Goal: Task Accomplishment & Management: Complete application form

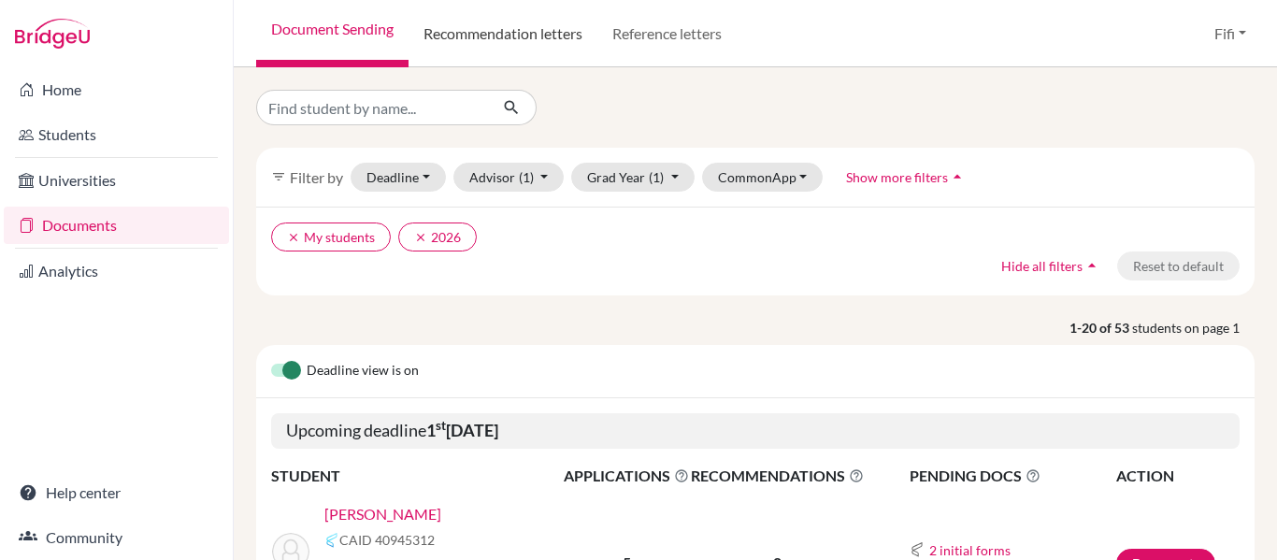
click at [565, 41] on link "Recommendation letters" at bounding box center [502, 33] width 189 height 67
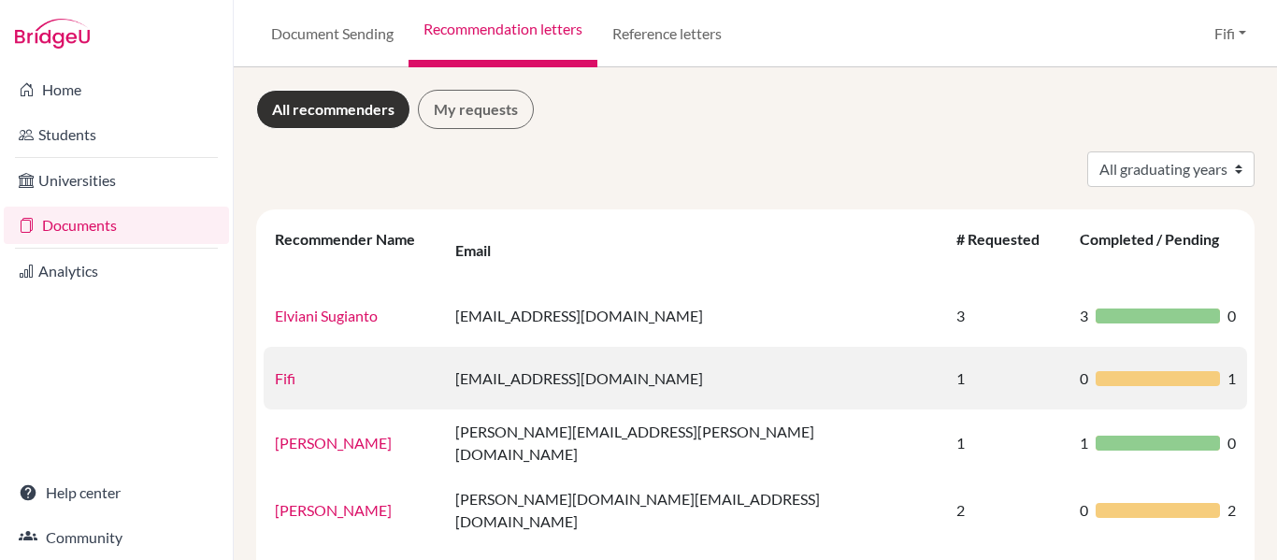
click at [649, 352] on td "[EMAIL_ADDRESS][DOMAIN_NAME]" at bounding box center [694, 378] width 501 height 63
click at [649, 351] on td "[EMAIL_ADDRESS][DOMAIN_NAME]" at bounding box center [694, 378] width 501 height 63
click at [278, 369] on link "Fifi" at bounding box center [285, 378] width 21 height 18
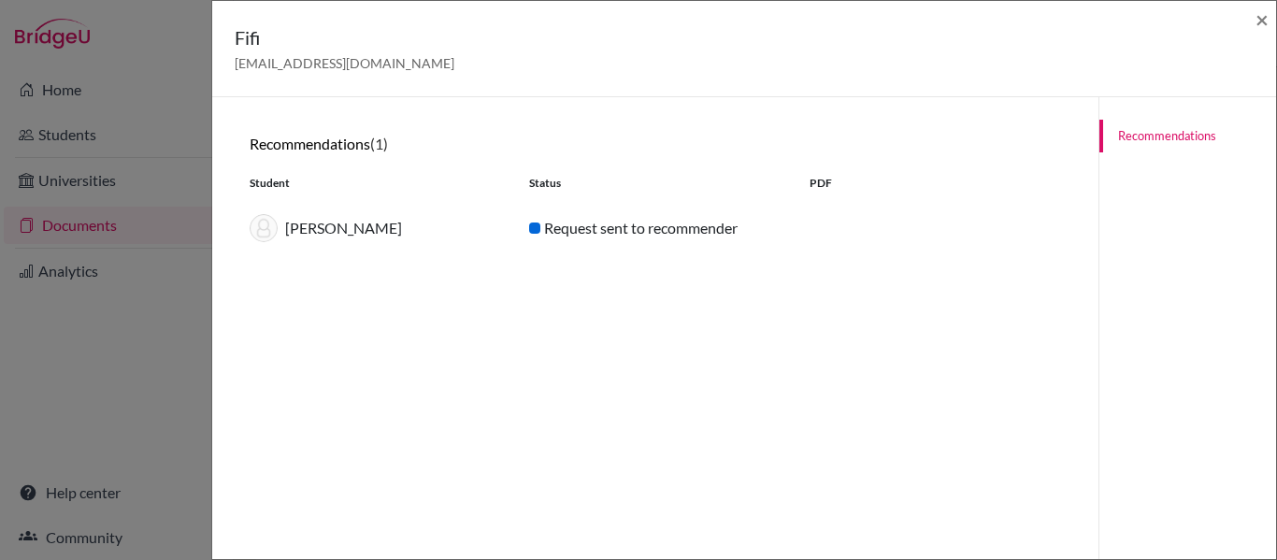
click at [681, 235] on div "Request sent to recommender" at bounding box center [654, 228] width 279 height 22
click at [364, 226] on div "Sally Christian" at bounding box center [374, 228] width 279 height 28
click at [1164, 142] on link "Recommendations" at bounding box center [1187, 136] width 177 height 33
click at [790, 197] on div "Student Status PDF" at bounding box center [654, 183] width 839 height 32
drag, startPoint x: 330, startPoint y: 230, endPoint x: 260, endPoint y: 53, distance: 190.0
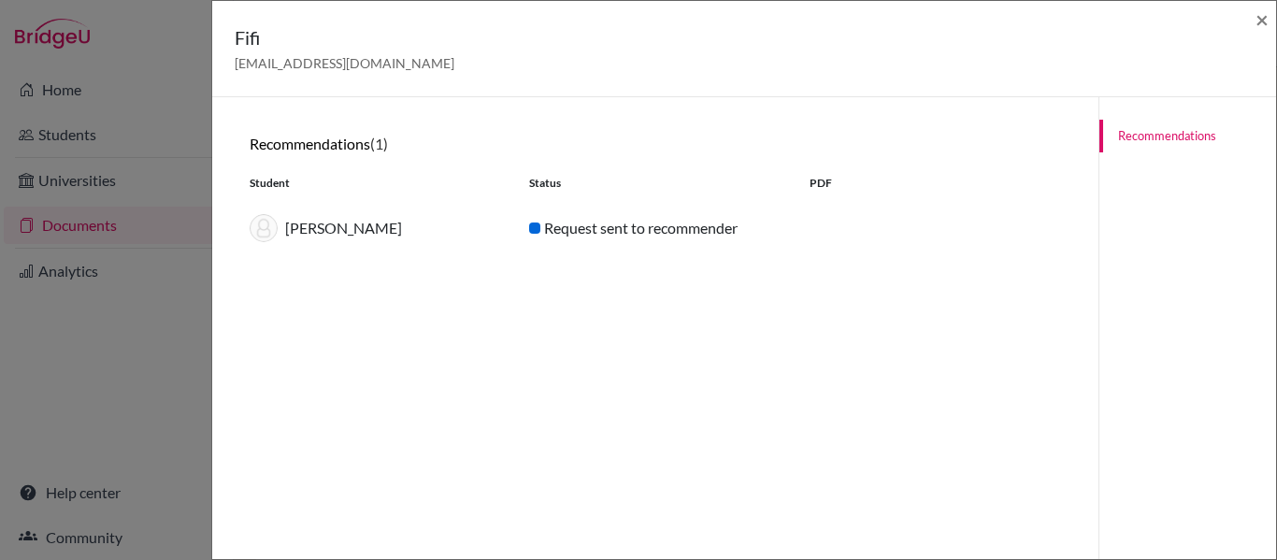
click at [329, 230] on div "Sally Christian" at bounding box center [374, 228] width 279 height 28
click at [142, 233] on div "Fifi fifi.juniarti@integrated.ipeka.sch.id × Recommendations (1) Student Status…" at bounding box center [638, 280] width 1277 height 560
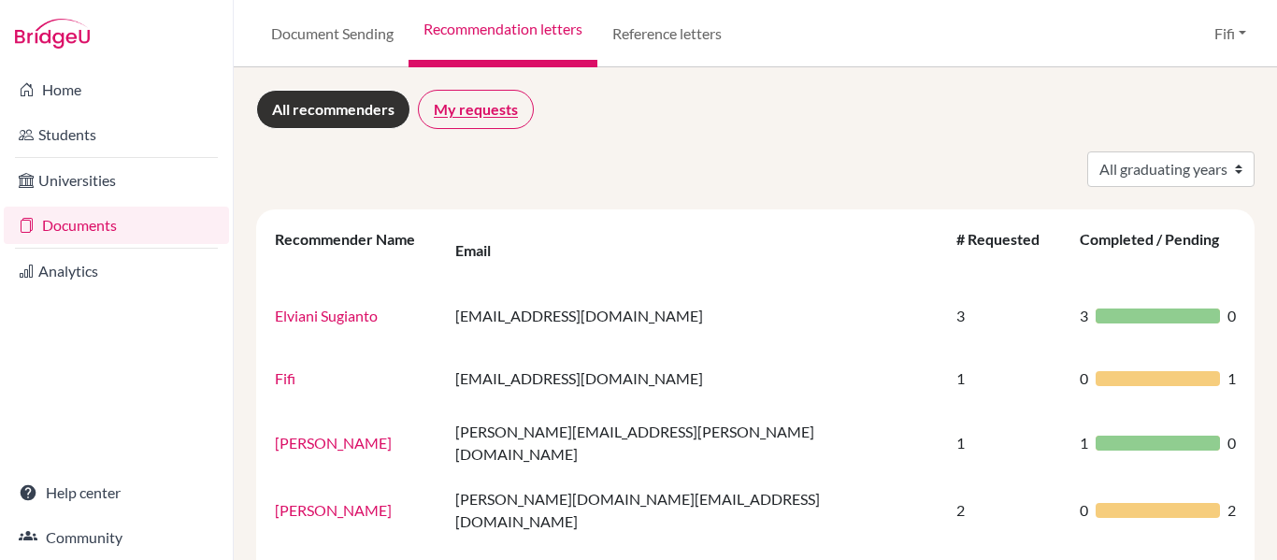
click at [516, 122] on link "My requests" at bounding box center [476, 109] width 116 height 39
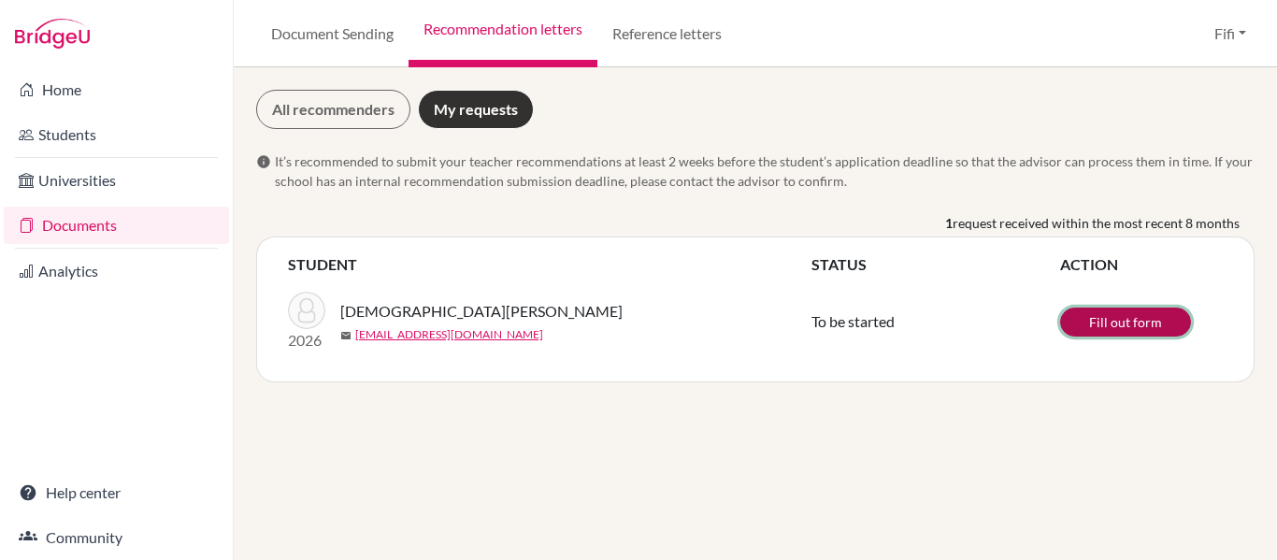
click at [1106, 326] on link "Fill out form" at bounding box center [1125, 321] width 131 height 29
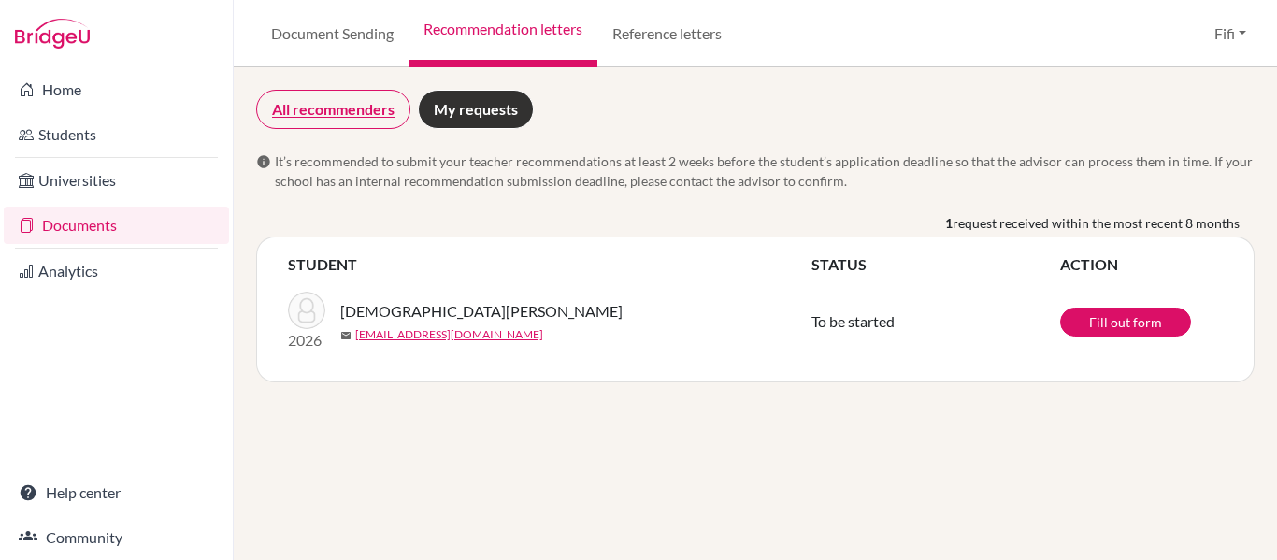
click at [319, 96] on link "All recommenders" at bounding box center [333, 109] width 154 height 39
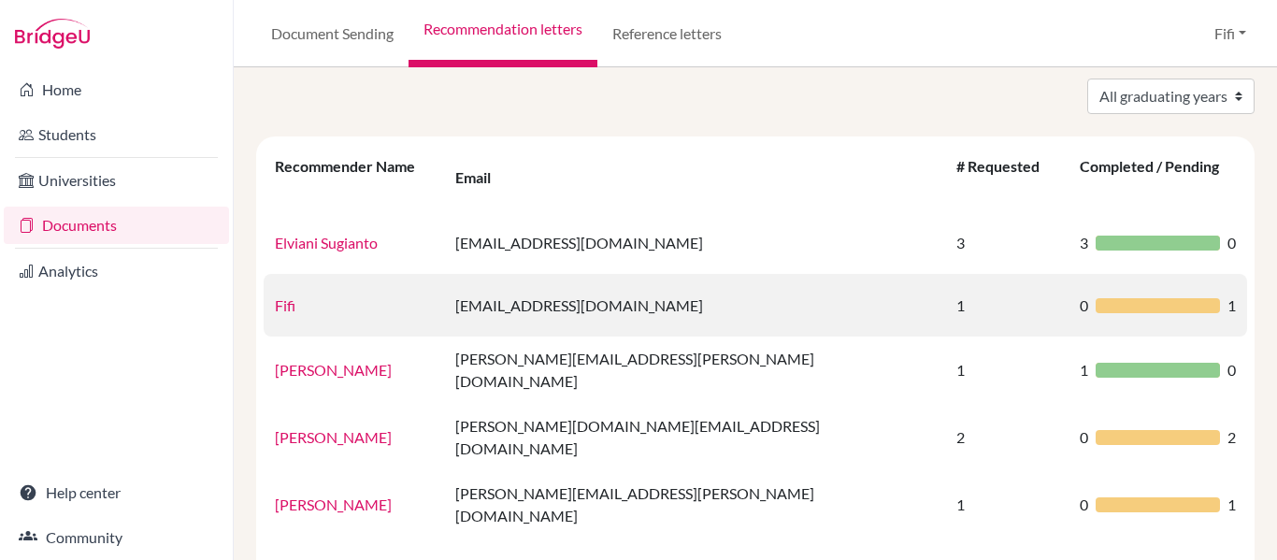
scroll to position [105, 0]
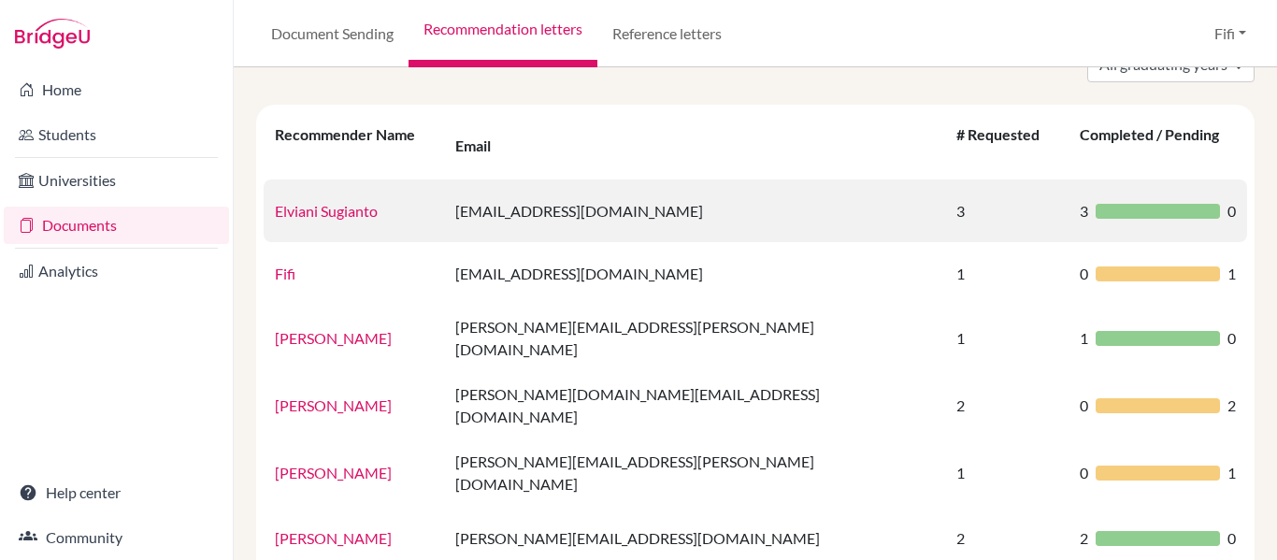
click at [364, 202] on link "Elviani Sugianto" at bounding box center [326, 211] width 103 height 18
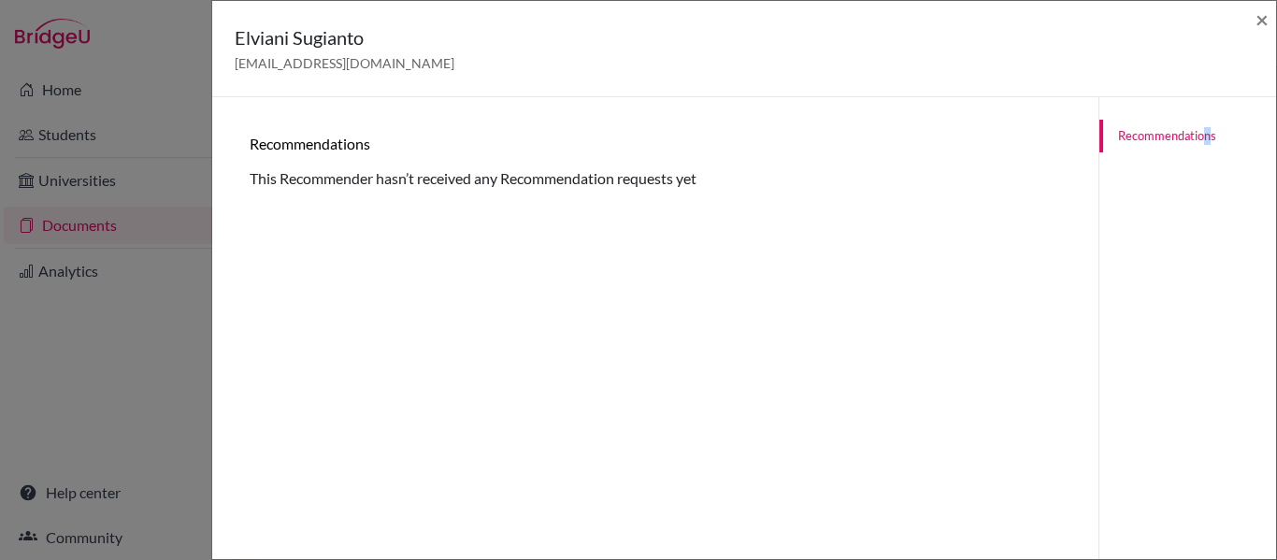
drag, startPoint x: 1197, startPoint y: 158, endPoint x: 1190, endPoint y: 128, distance: 30.8
click at [1190, 128] on div "Recommendations" at bounding box center [1187, 136] width 177 height 78
click at [1190, 128] on link "Recommendations" at bounding box center [1187, 136] width 177 height 33
click at [1263, 20] on span "×" at bounding box center [1261, 19] width 13 height 27
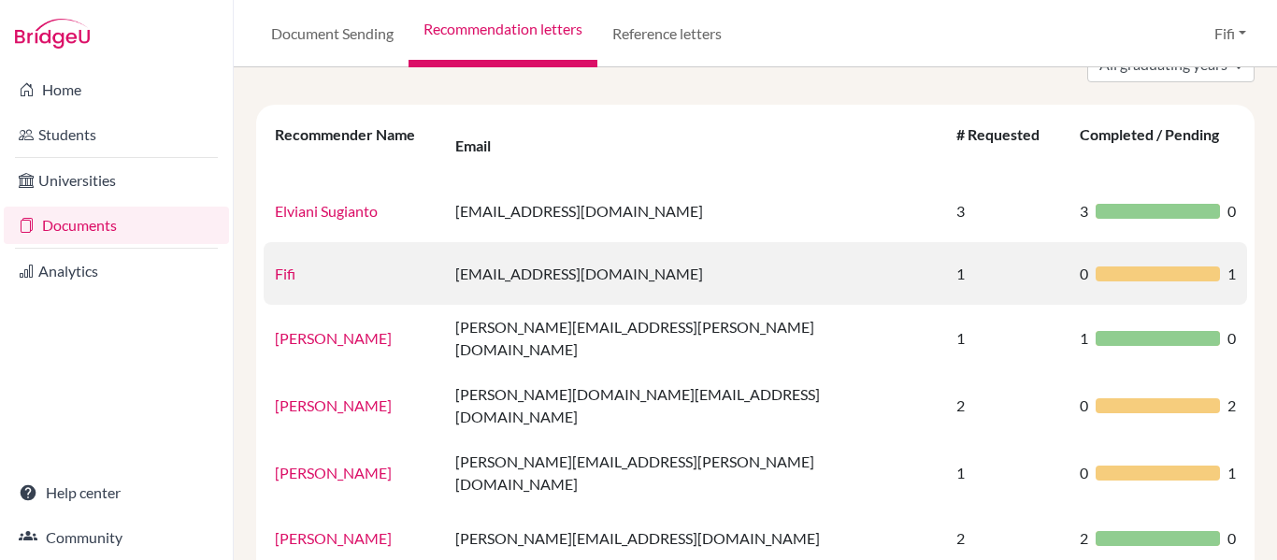
scroll to position [255, 0]
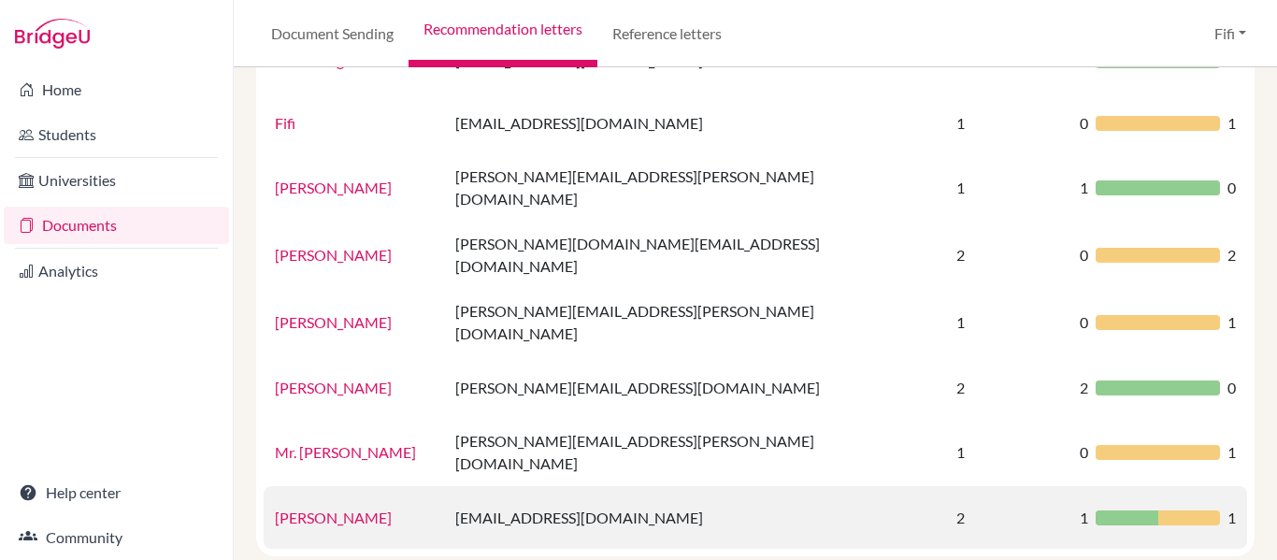
click at [356, 508] on link "[PERSON_NAME]" at bounding box center [333, 517] width 117 height 18
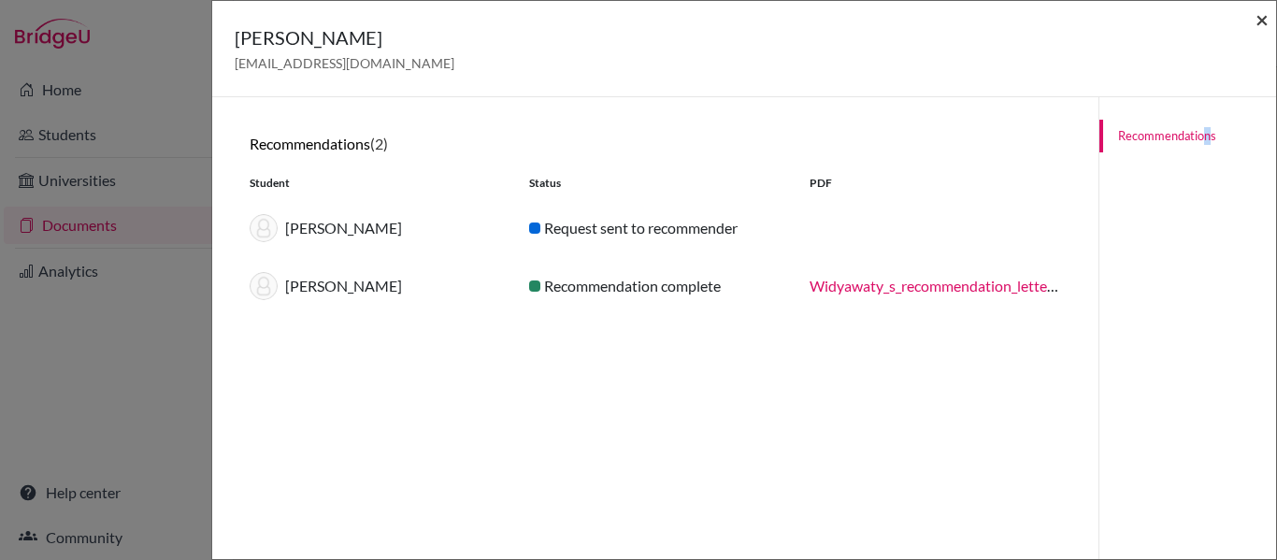
click at [1263, 25] on span "×" at bounding box center [1261, 19] width 13 height 27
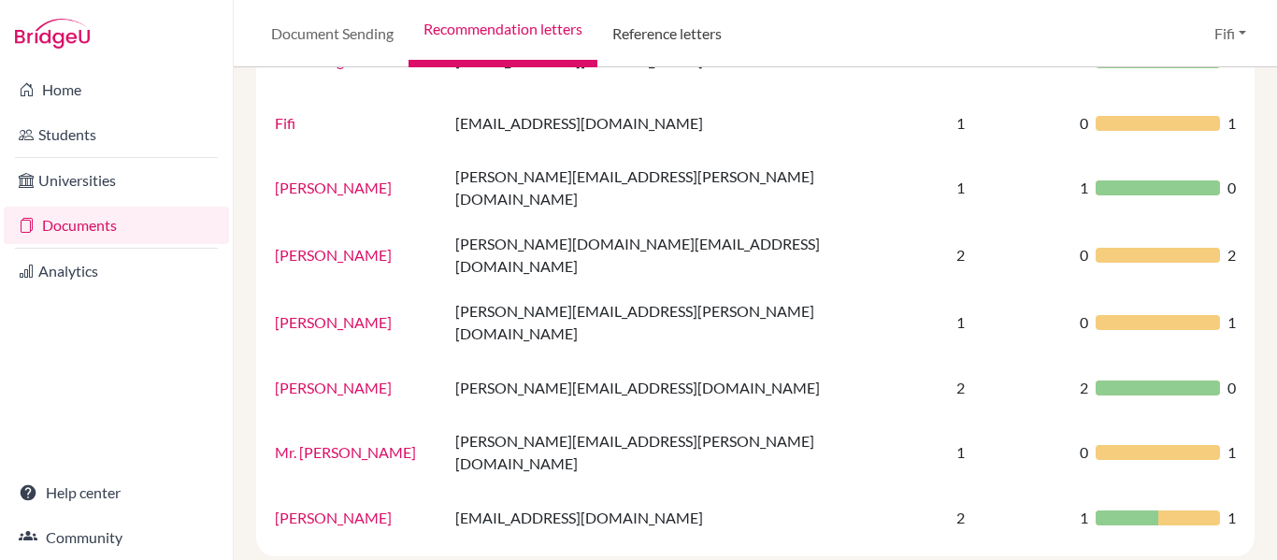
click at [683, 32] on link "Reference letters" at bounding box center [666, 33] width 139 height 67
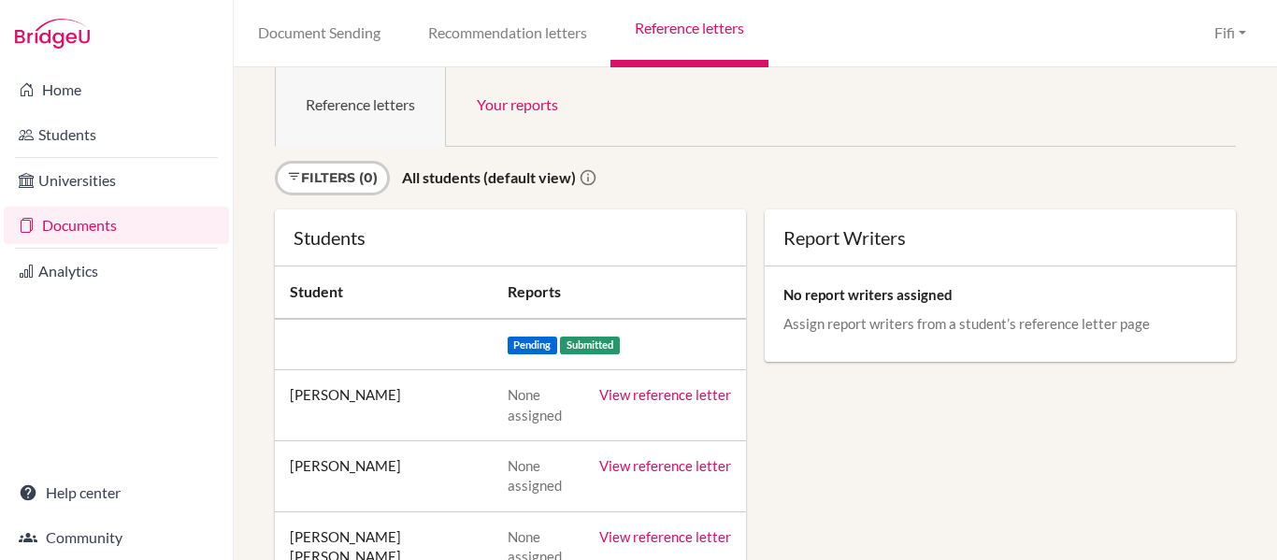
scroll to position [29, 0]
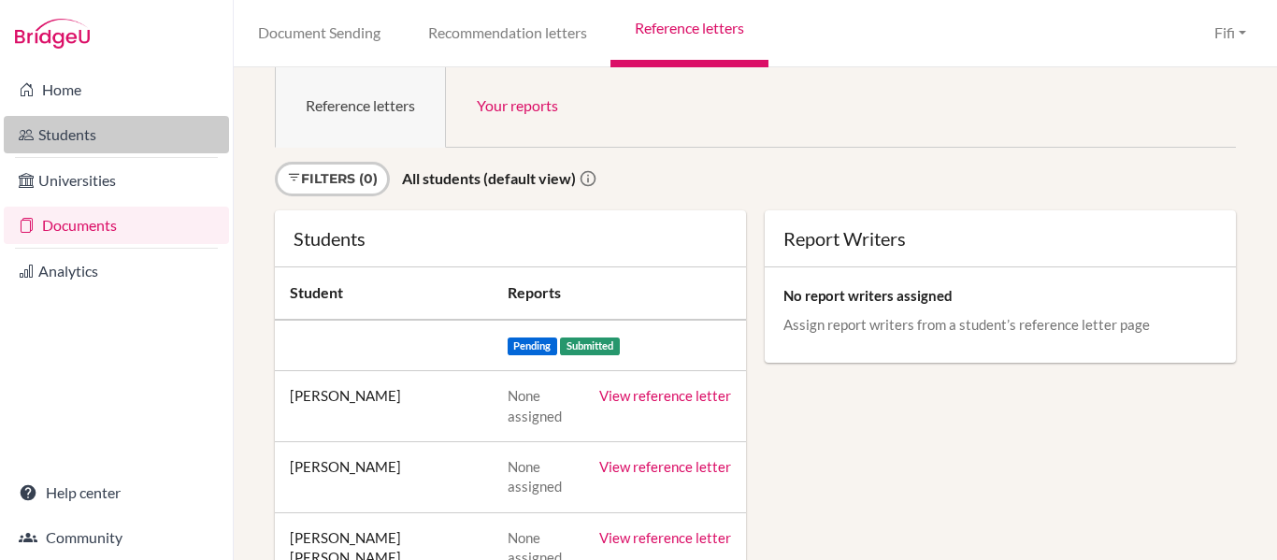
click at [100, 130] on link "Students" at bounding box center [116, 134] width 225 height 37
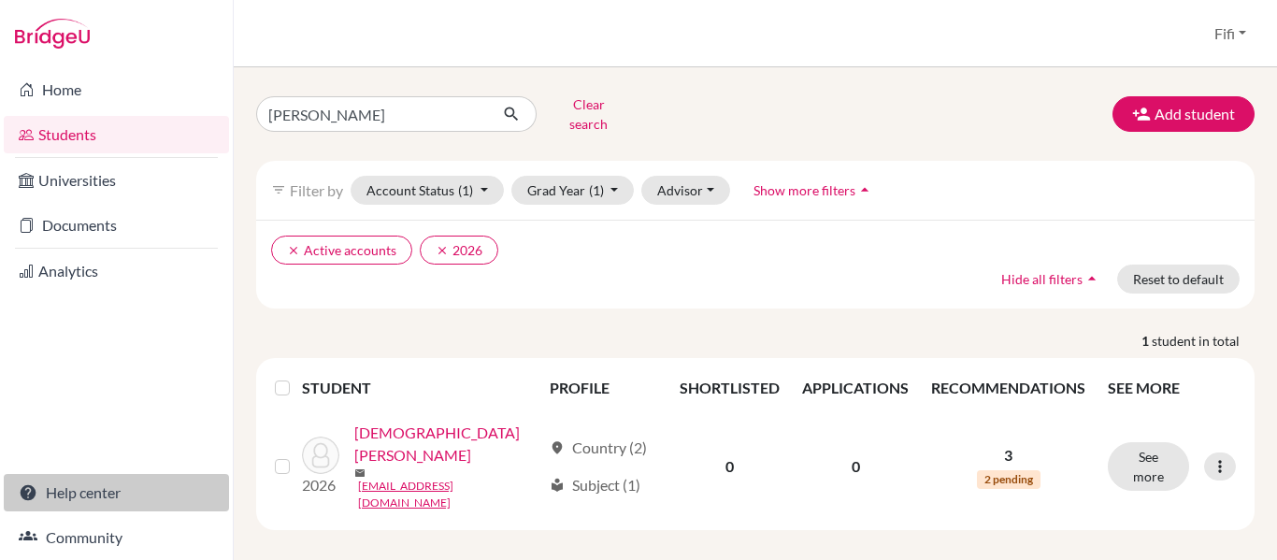
click at [95, 493] on link "Help center" at bounding box center [116, 492] width 225 height 37
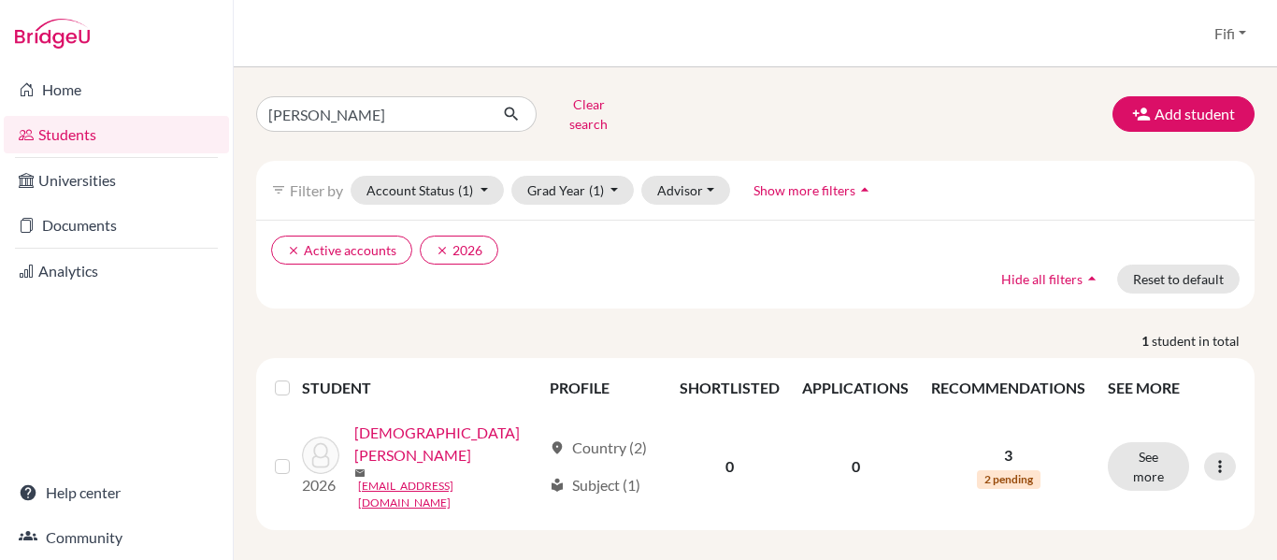
scroll to position [11, 0]
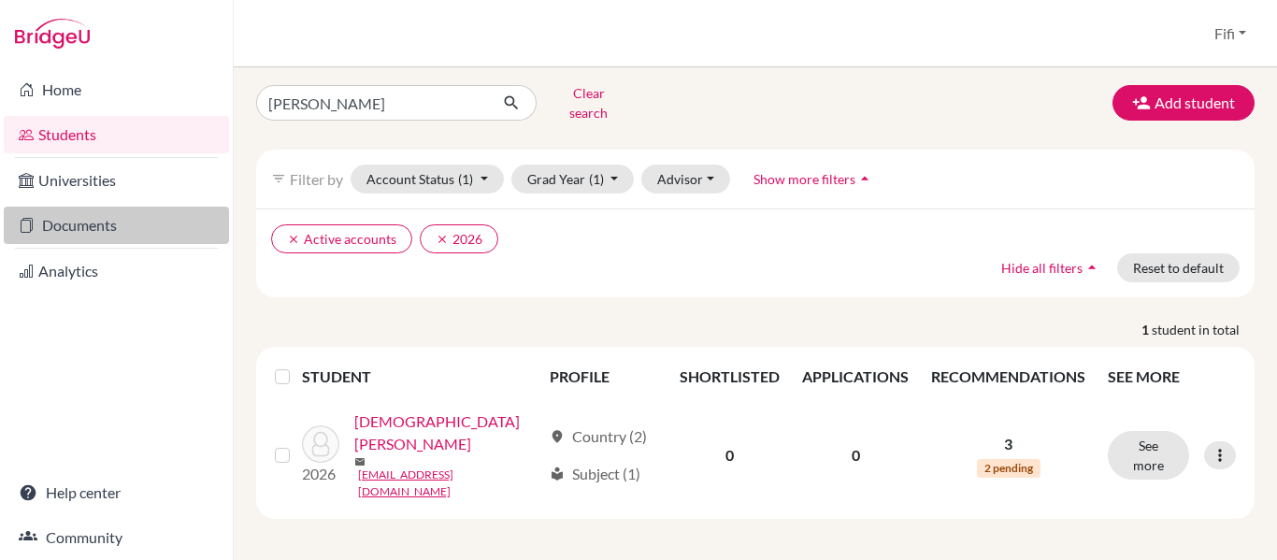
click at [67, 221] on link "Documents" at bounding box center [116, 225] width 225 height 37
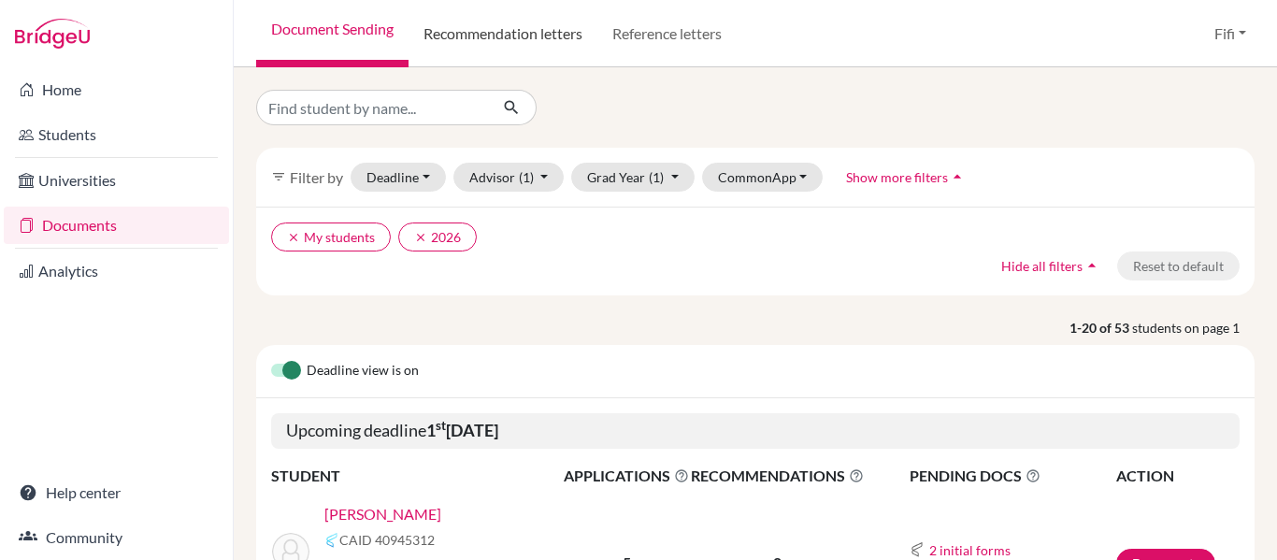
click at [563, 23] on link "Recommendation letters" at bounding box center [502, 33] width 189 height 67
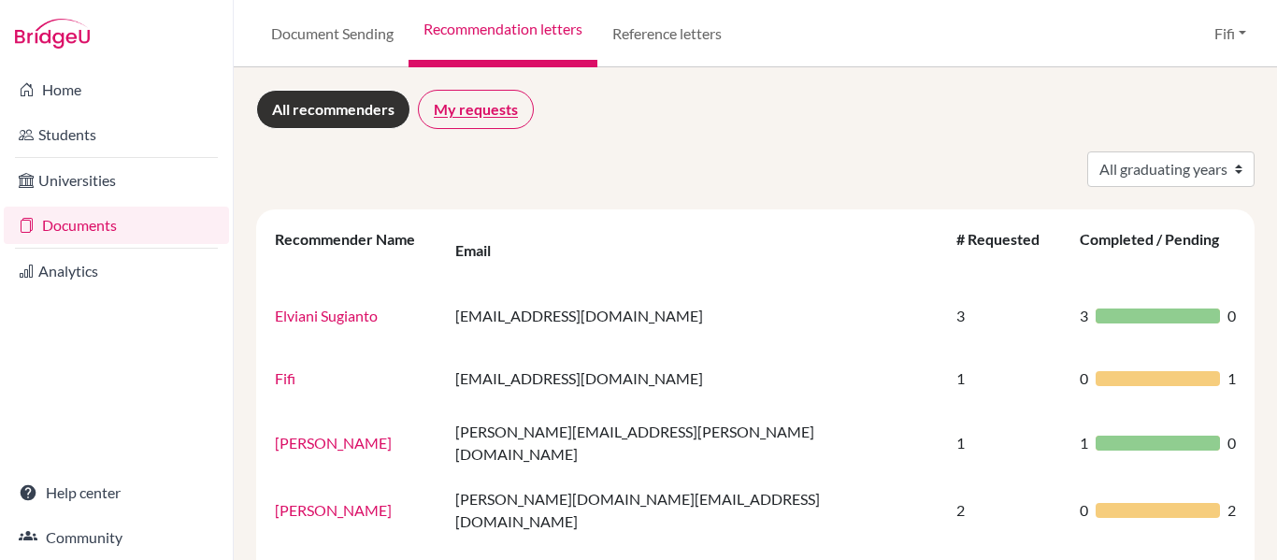
click at [500, 107] on link "My requests" at bounding box center [476, 109] width 116 height 39
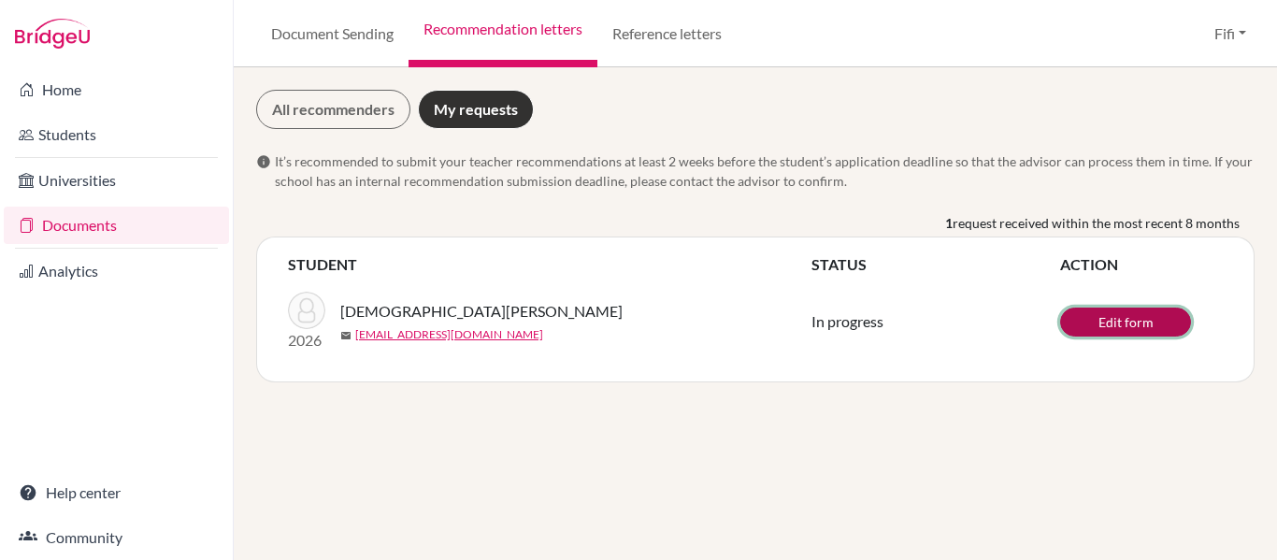
click at [1113, 318] on link "Edit form" at bounding box center [1125, 321] width 131 height 29
click at [328, 33] on link "Document Sending" at bounding box center [332, 33] width 152 height 67
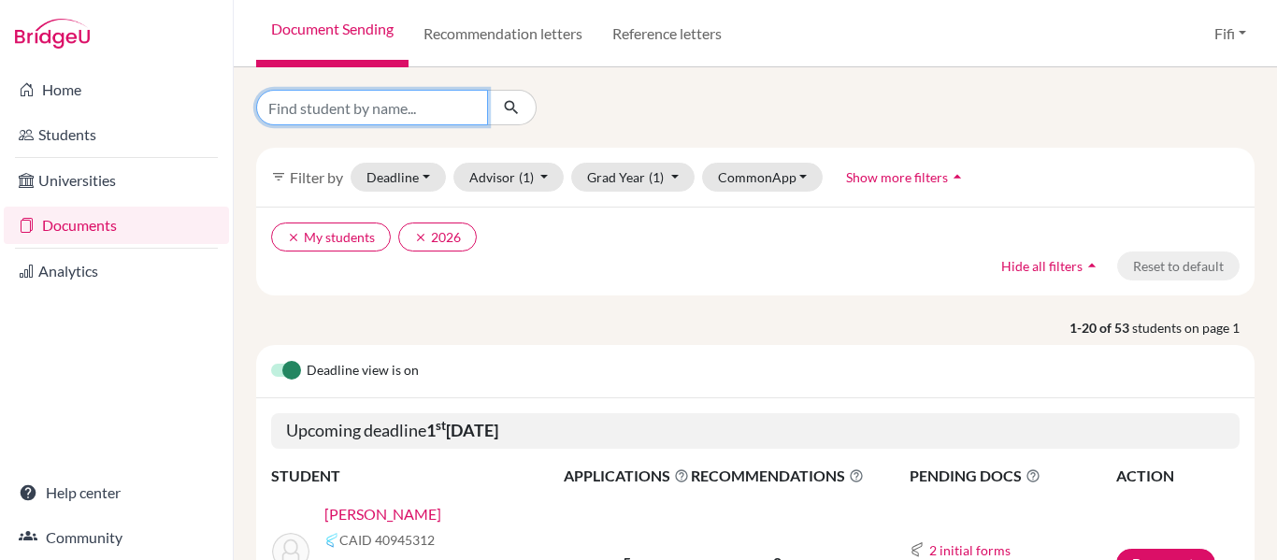
click at [432, 115] on input "Find student by name..." at bounding box center [372, 108] width 232 height 36
type input "[PERSON_NAME]"
click button "submit" at bounding box center [512, 108] width 50 height 36
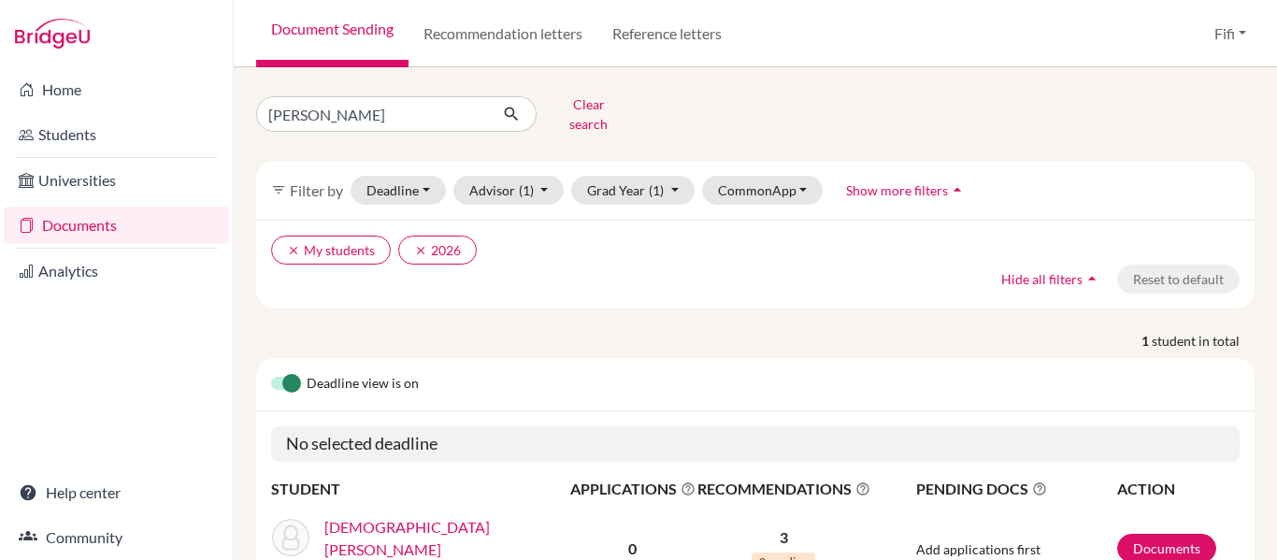
scroll to position [93, 0]
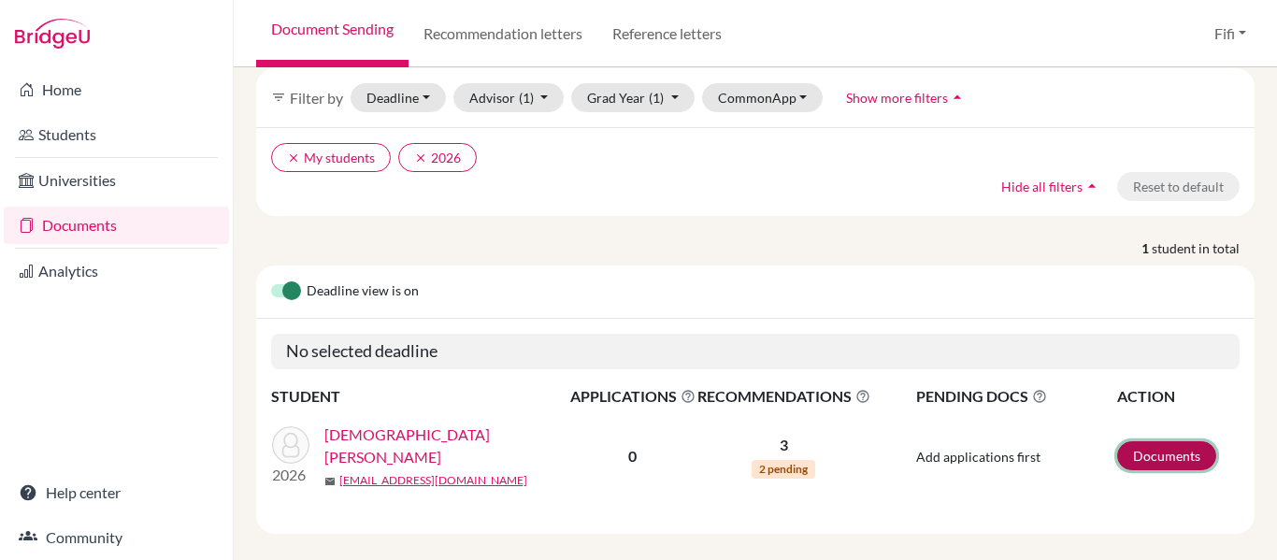
click at [1160, 445] on link "Documents" at bounding box center [1166, 455] width 99 height 29
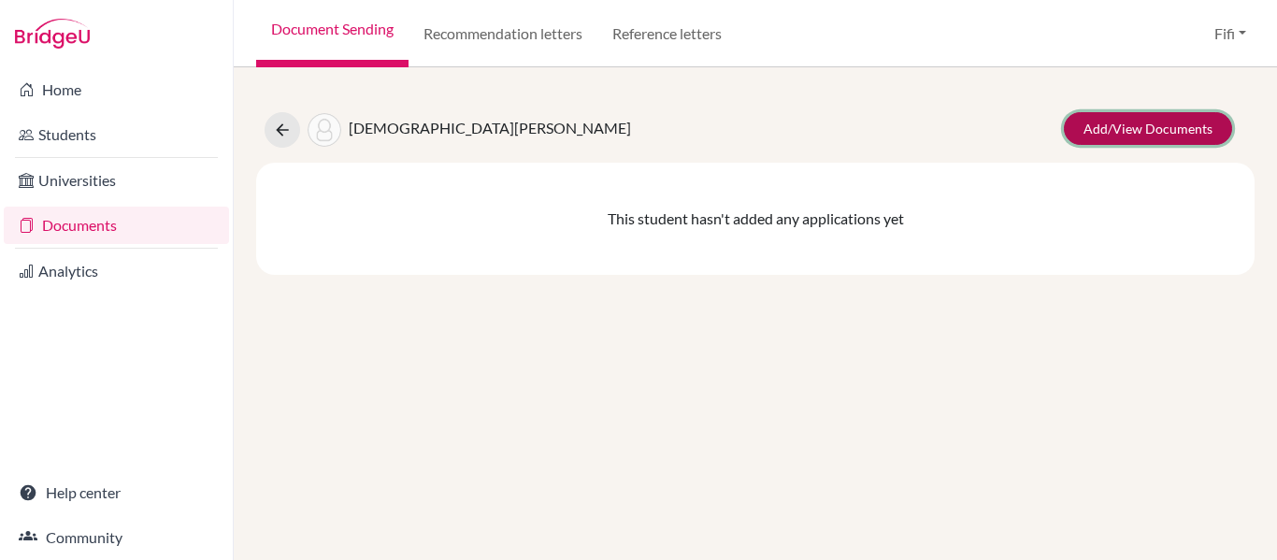
click at [1146, 133] on link "Add/View Documents" at bounding box center [1147, 128] width 168 height 33
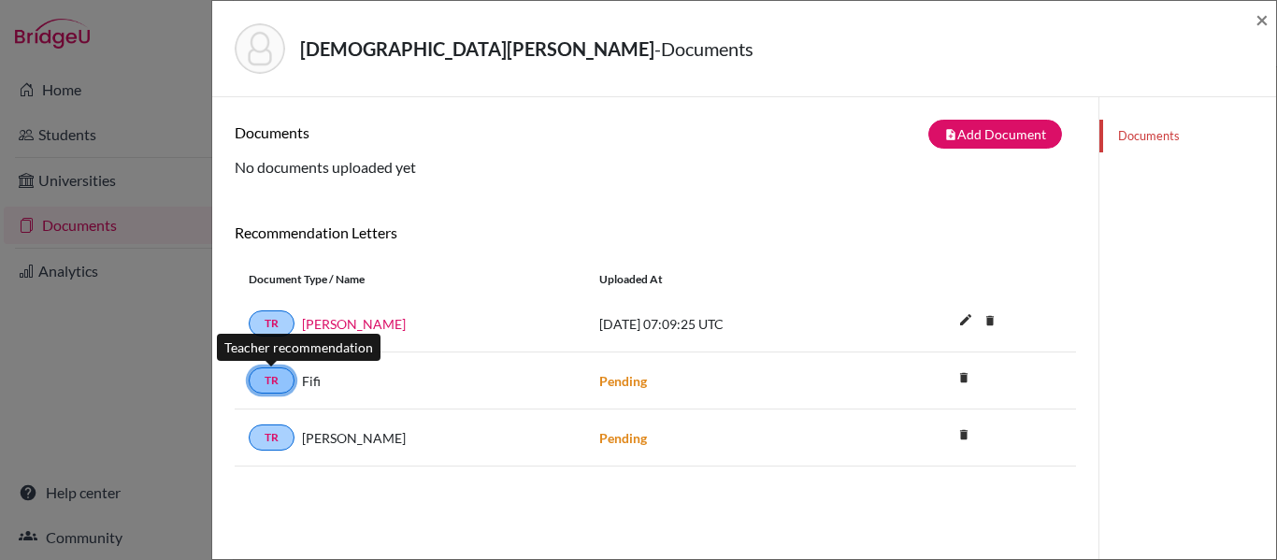
click at [274, 375] on link "TR" at bounding box center [272, 380] width 46 height 26
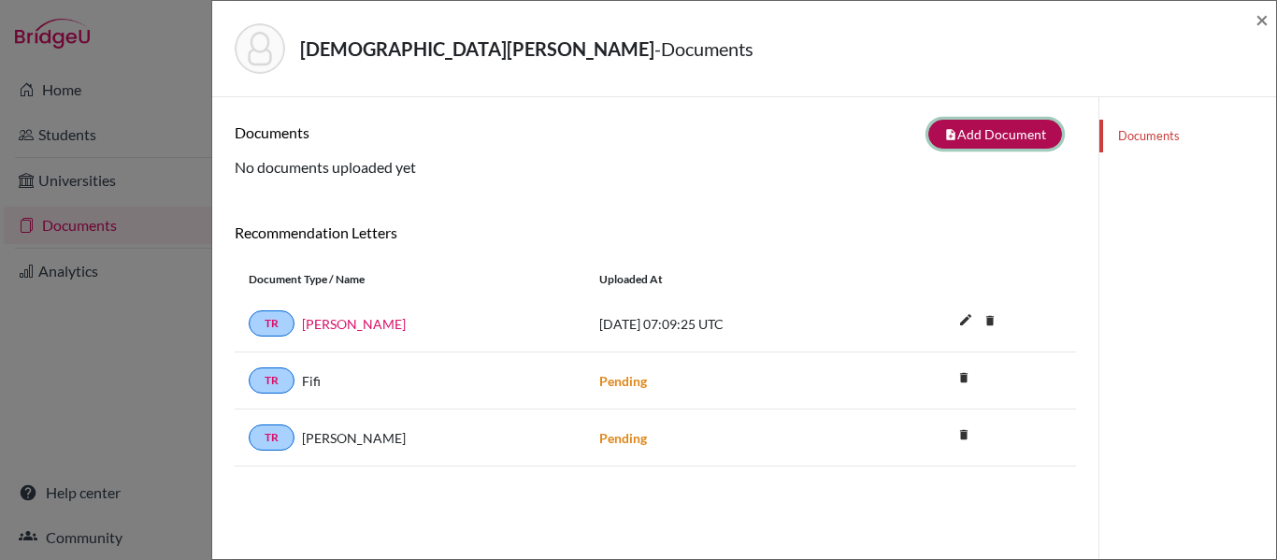
click at [953, 129] on button "note_add Add Document" at bounding box center [995, 134] width 134 height 29
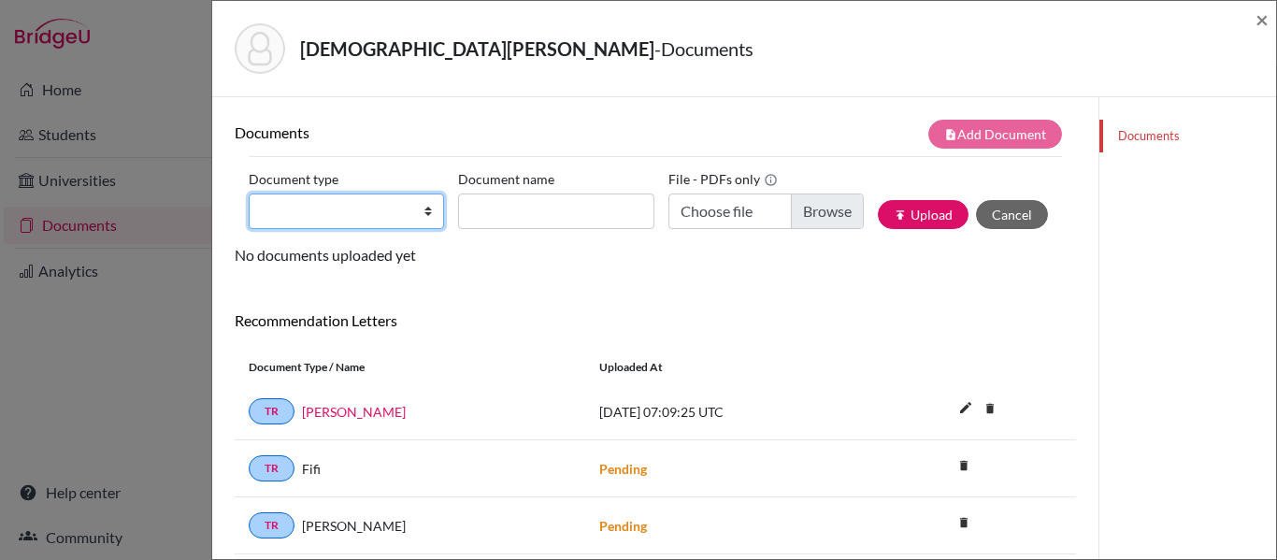
click at [406, 209] on select "Change explanation for Common App reports Counselor recommendation Internationa…" at bounding box center [346, 211] width 195 height 36
select select "4"
click at [249, 193] on select "Change explanation for Common App reports Counselor recommendation Internationa…" at bounding box center [346, 211] width 195 height 36
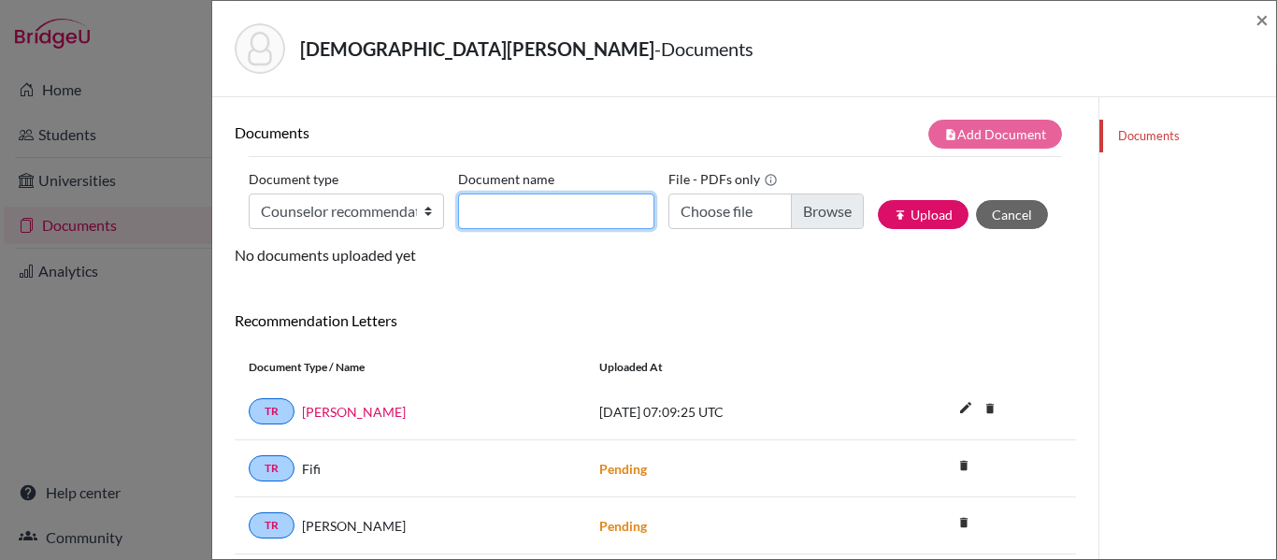
click at [535, 217] on input "Document name" at bounding box center [555, 211] width 195 height 36
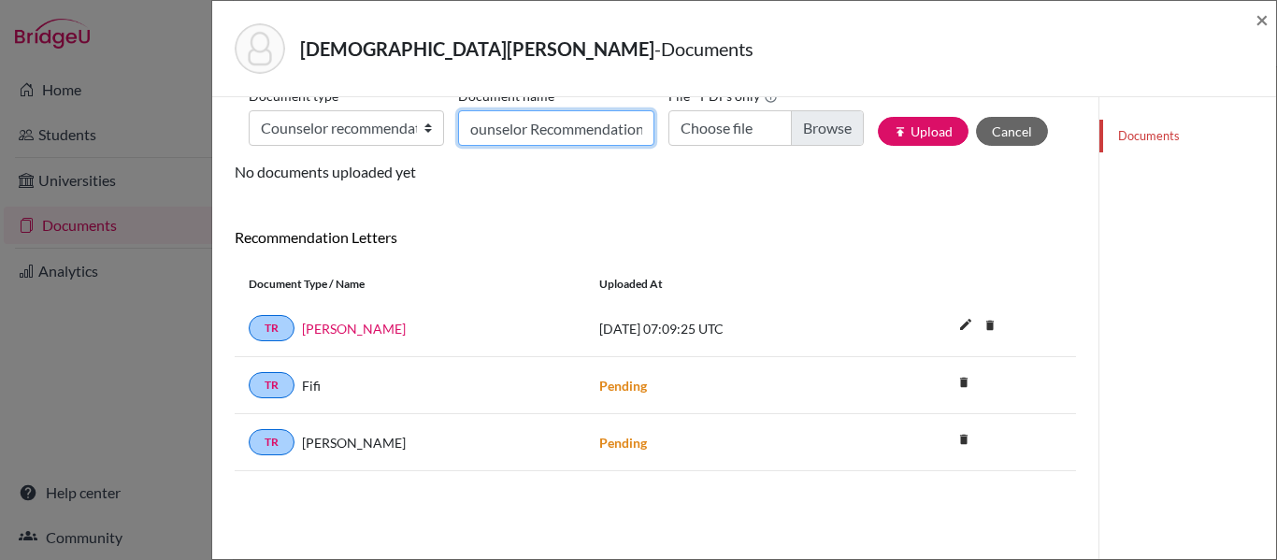
scroll to position [0, 19]
type input "Counselor Recommendation"
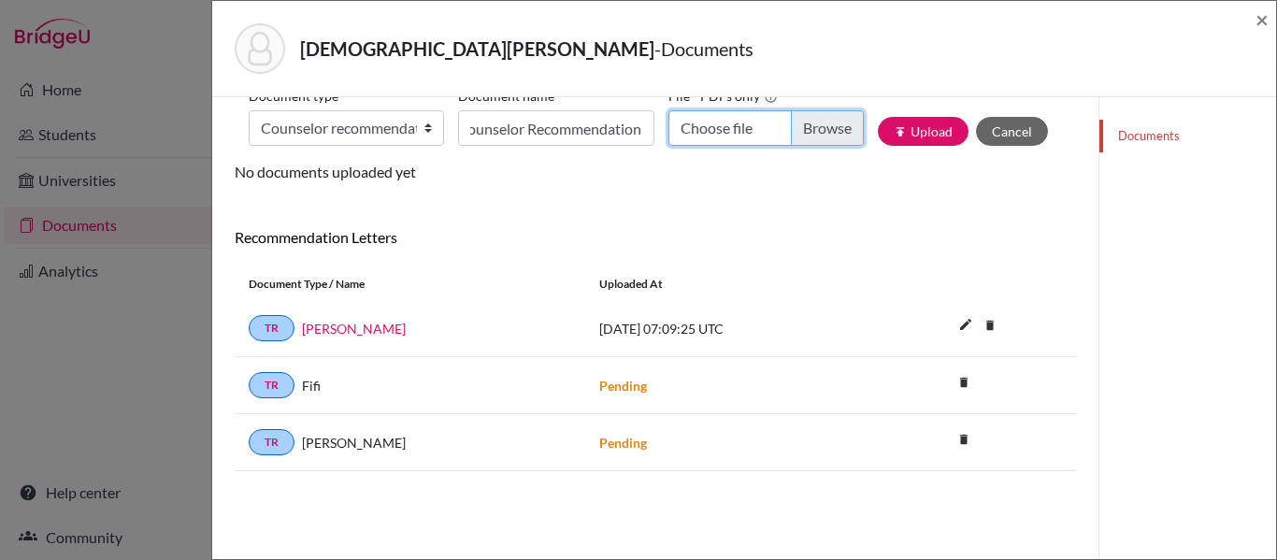
scroll to position [0, 0]
click at [813, 127] on input "Choose file" at bounding box center [765, 128] width 195 height 36
type input "C:\fakepath\Counselor Recommendation Letter - Sally Christian.pdf"
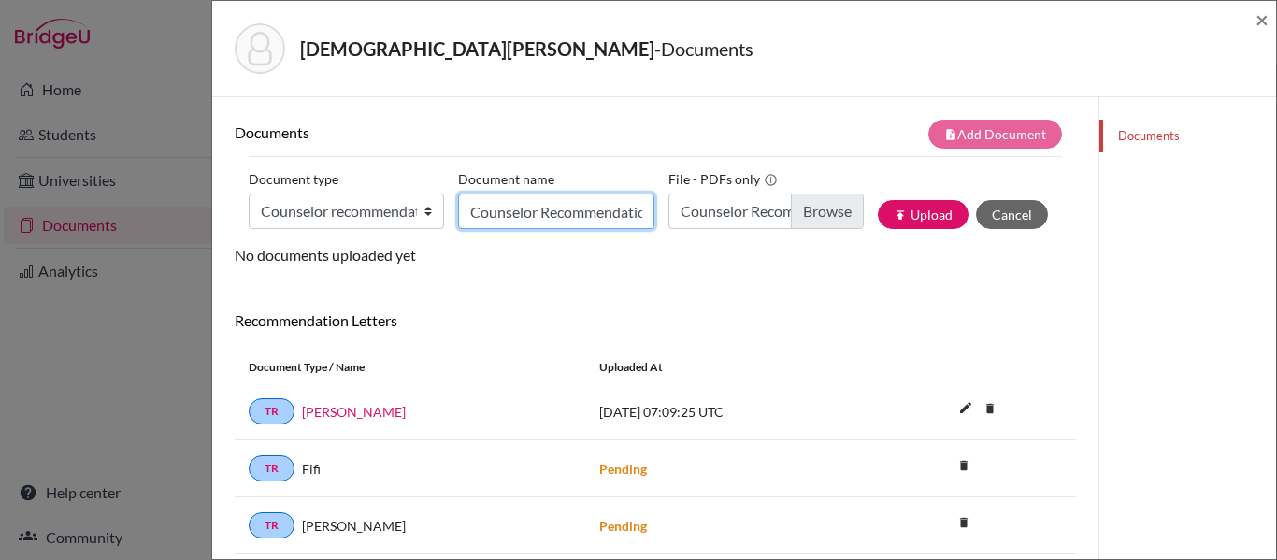
click at [540, 209] on input "Counselor Recommendation" at bounding box center [555, 211] width 195 height 36
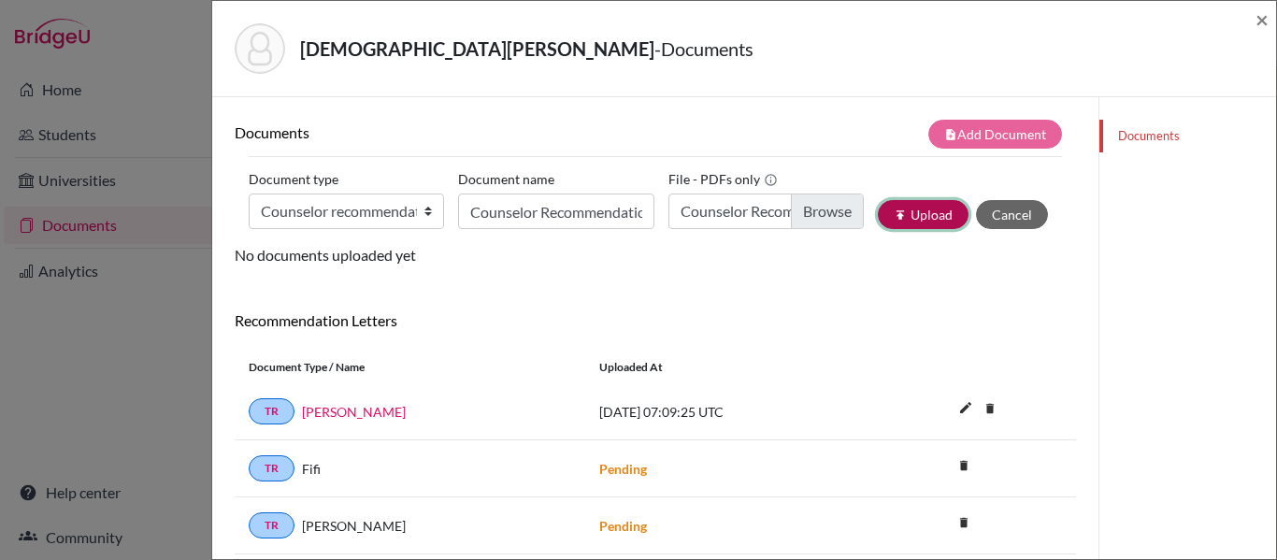
click at [906, 207] on button "publish Upload" at bounding box center [922, 214] width 91 height 29
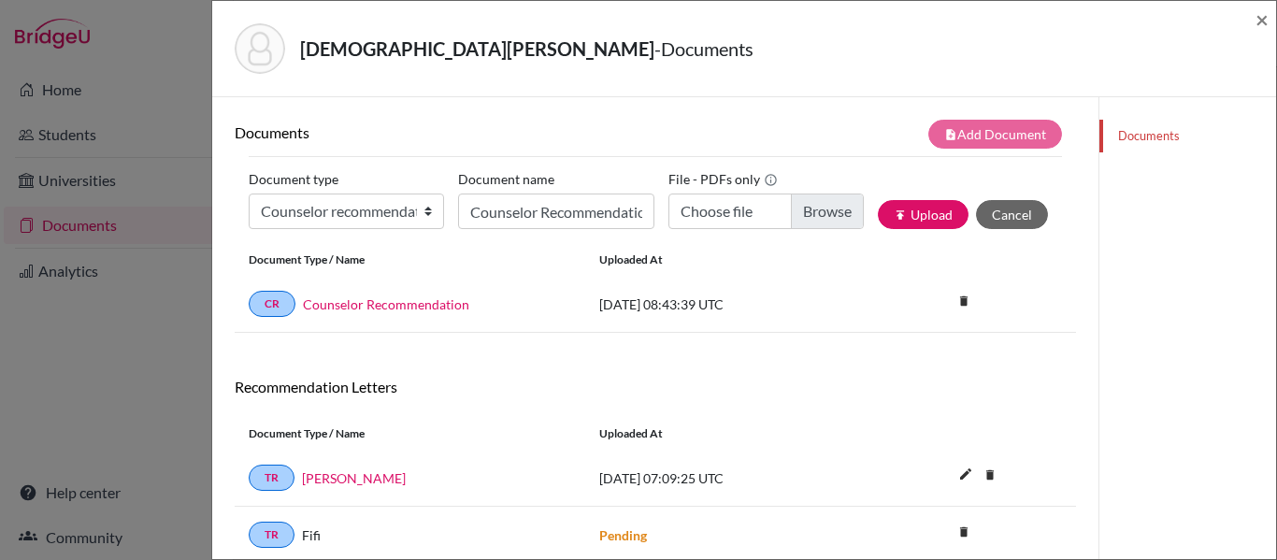
click at [1271, 16] on div "Christian, Sally - Documents ×" at bounding box center [743, 49] width 1063 height 96
click at [1268, 12] on div "Christian, Sally - Documents ×" at bounding box center [743, 49] width 1063 height 96
click at [1255, 21] on span "×" at bounding box center [1261, 19] width 13 height 27
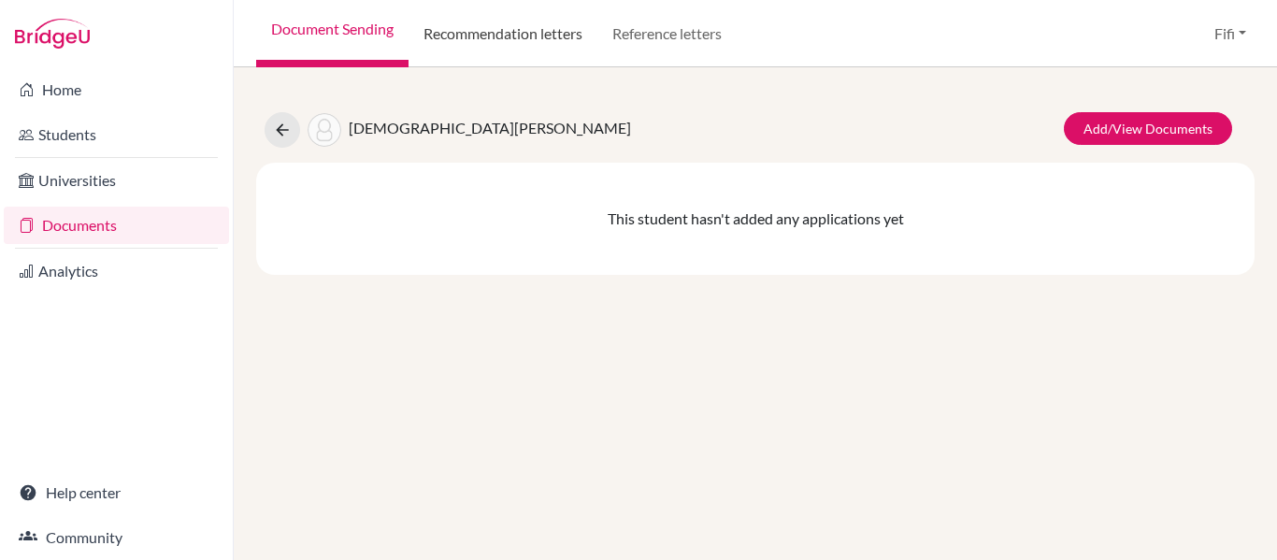
click at [543, 43] on link "Recommendation letters" at bounding box center [502, 33] width 189 height 67
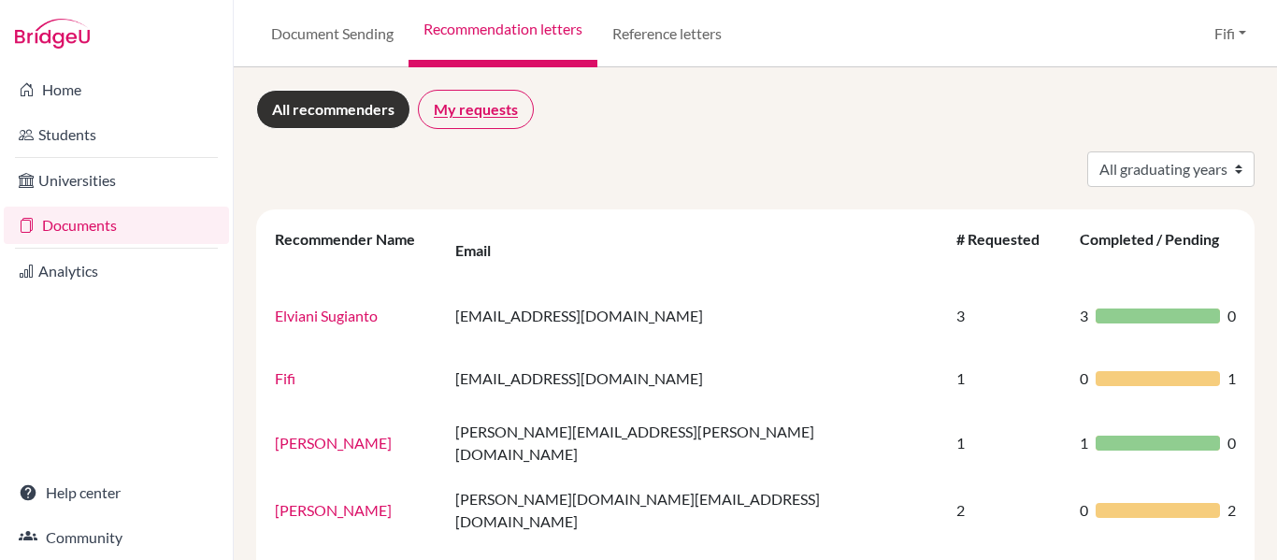
click at [487, 98] on link "My requests" at bounding box center [476, 109] width 116 height 39
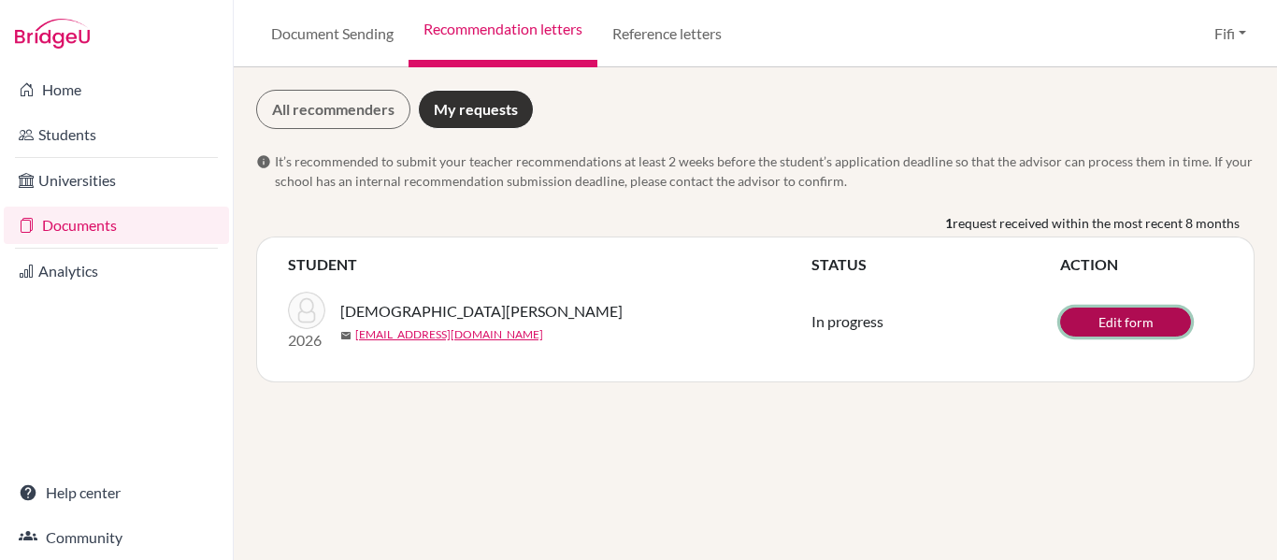
click at [1094, 317] on link "Edit form" at bounding box center [1125, 321] width 131 height 29
